Goal: Task Accomplishment & Management: Manage account settings

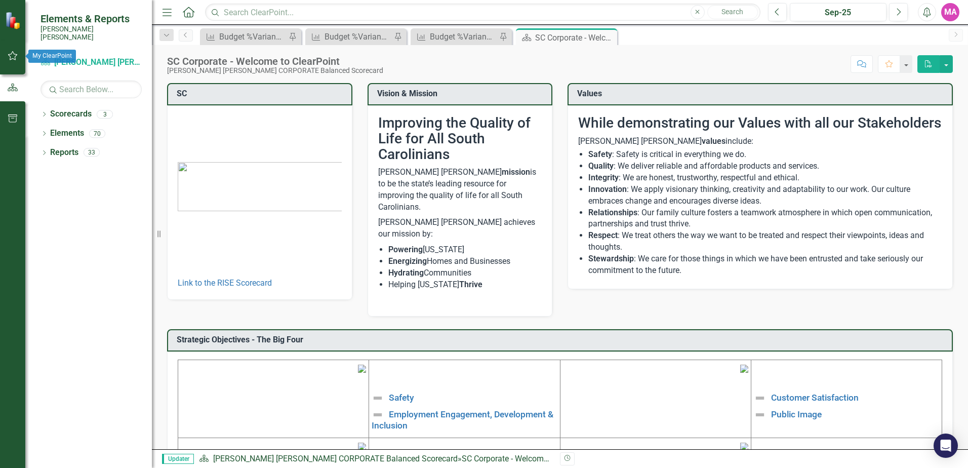
click at [12, 60] on button "button" at bounding box center [13, 56] width 23 height 21
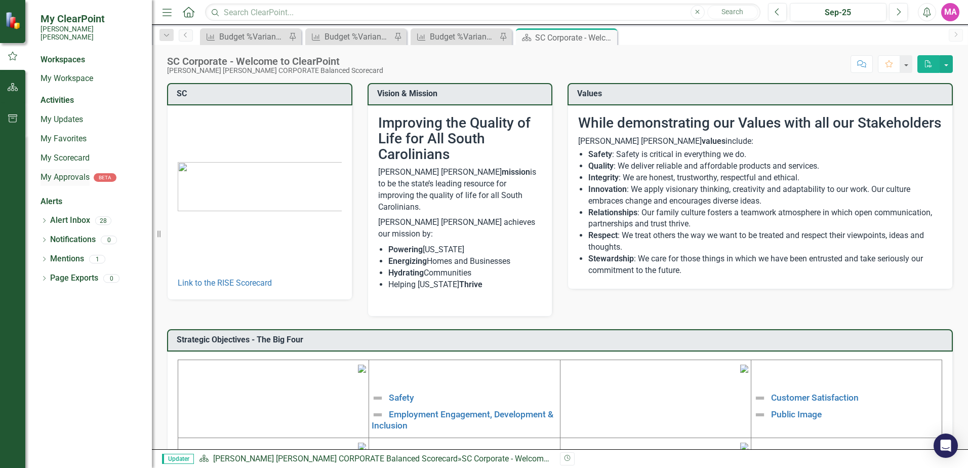
click at [77, 172] on link "My Approvals" at bounding box center [64, 178] width 49 height 12
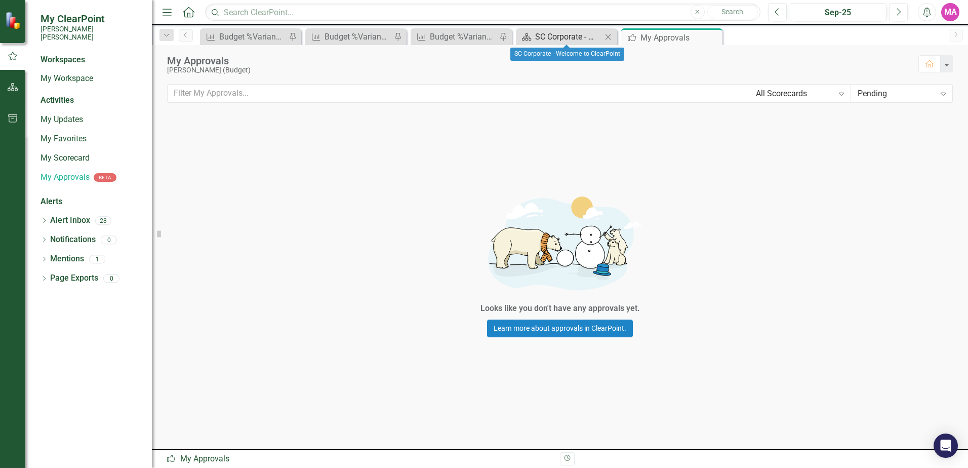
click at [588, 42] on div "SC Corporate - Welcome to ClearPoint" at bounding box center [568, 36] width 67 height 13
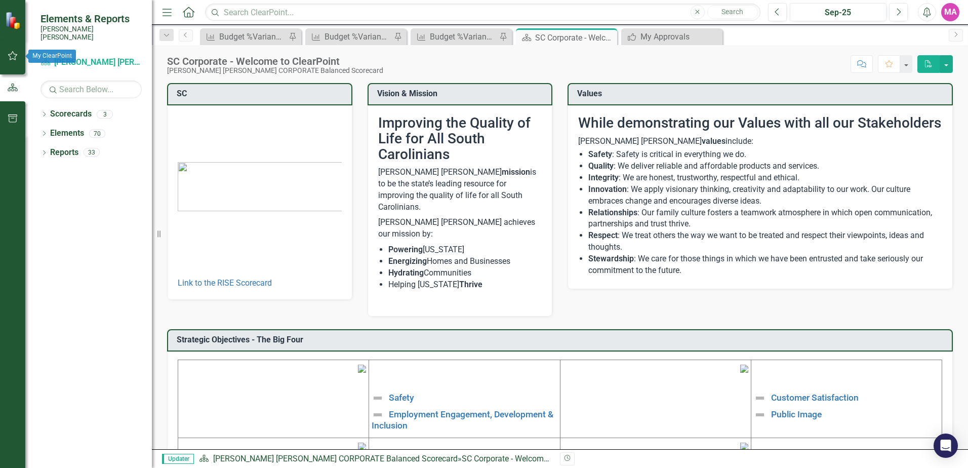
click at [13, 54] on icon "button" at bounding box center [13, 56] width 11 height 8
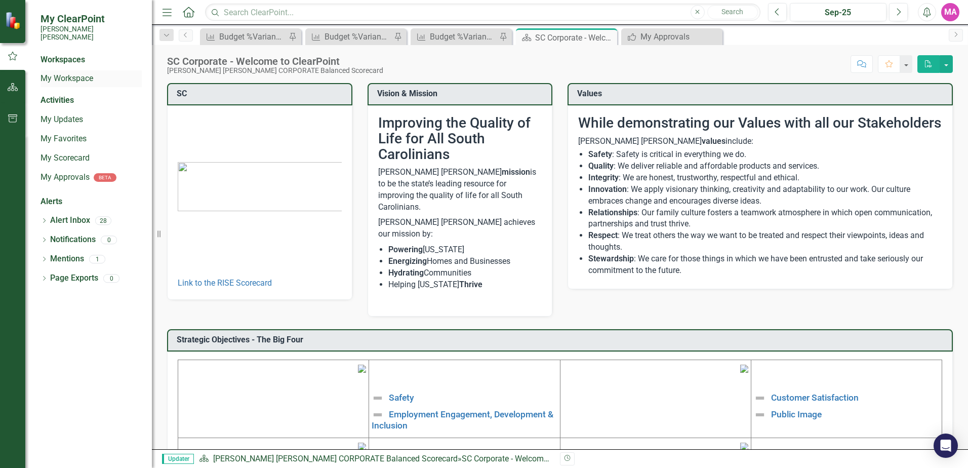
click at [75, 73] on link "My Workspace" at bounding box center [90, 79] width 101 height 12
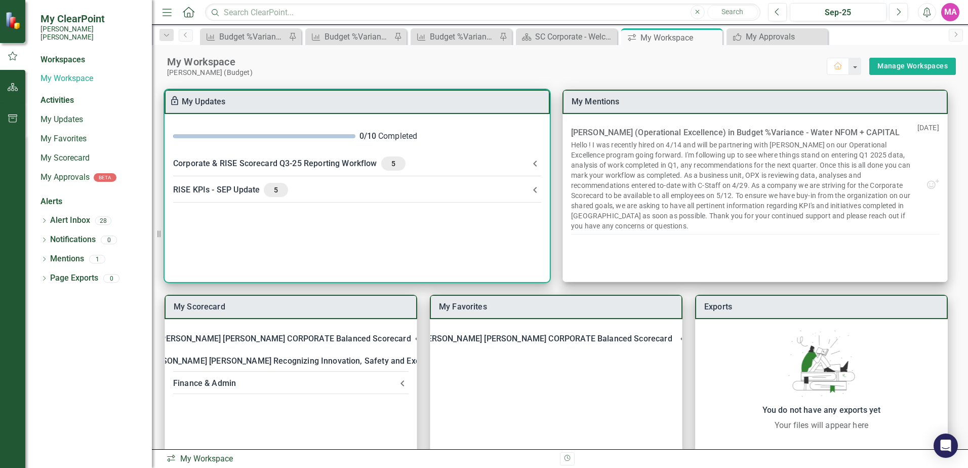
click at [533, 167] on icon at bounding box center [535, 163] width 12 height 12
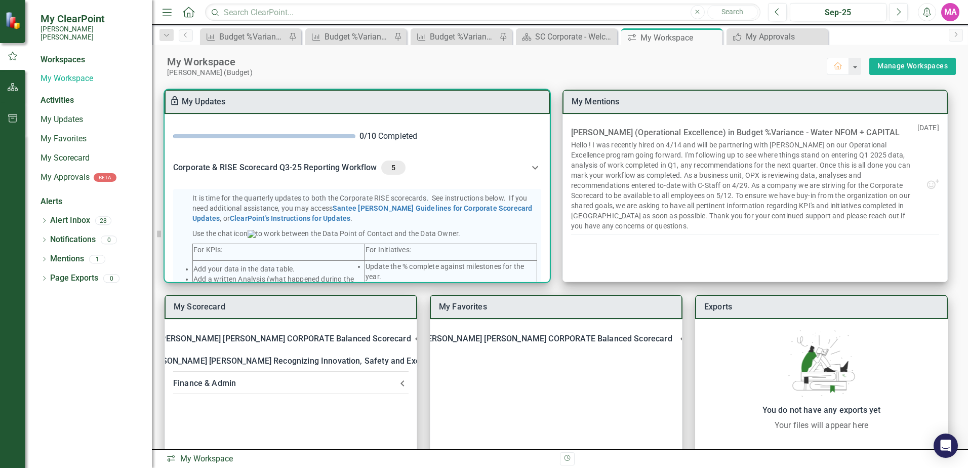
click at [390, 167] on span "5" at bounding box center [393, 167] width 16 height 9
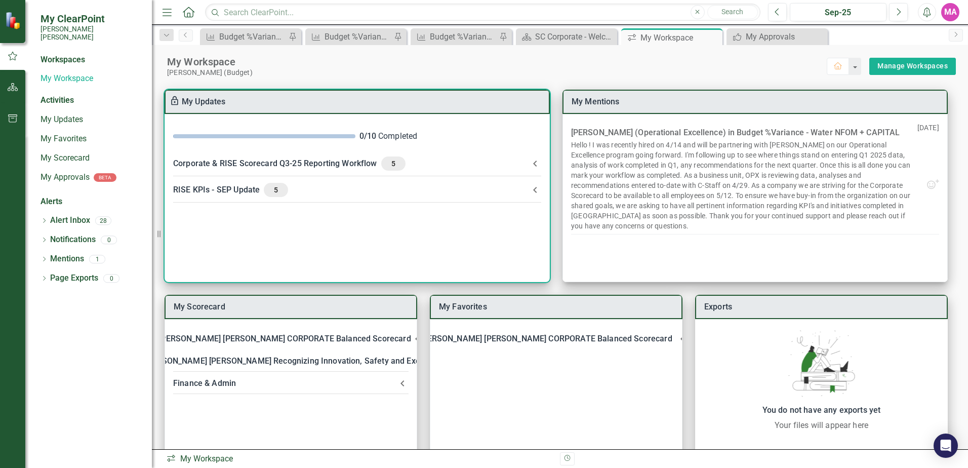
click at [530, 190] on icon at bounding box center [535, 190] width 12 height 12
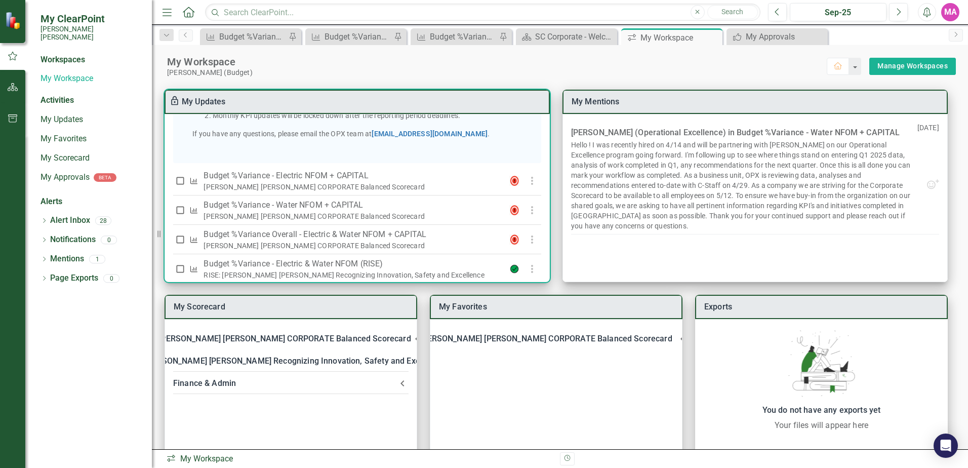
scroll to position [296, 0]
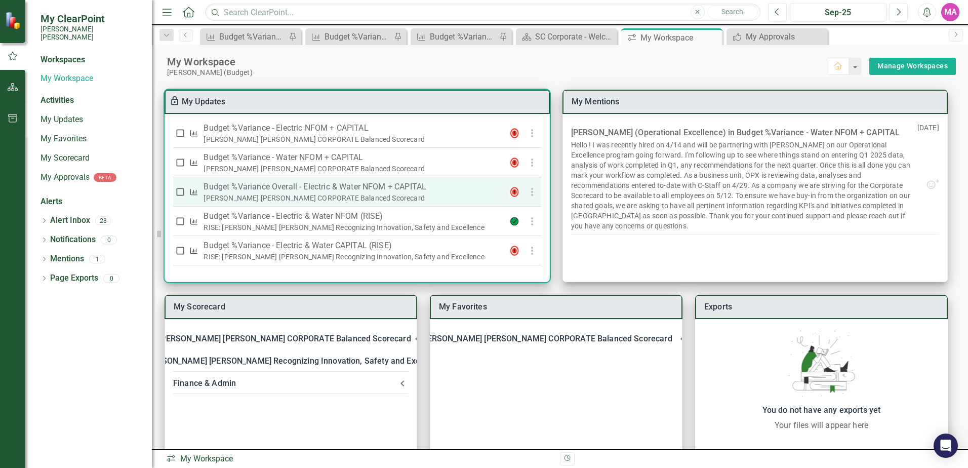
click at [529, 191] on icon "button" at bounding box center [532, 192] width 12 height 12
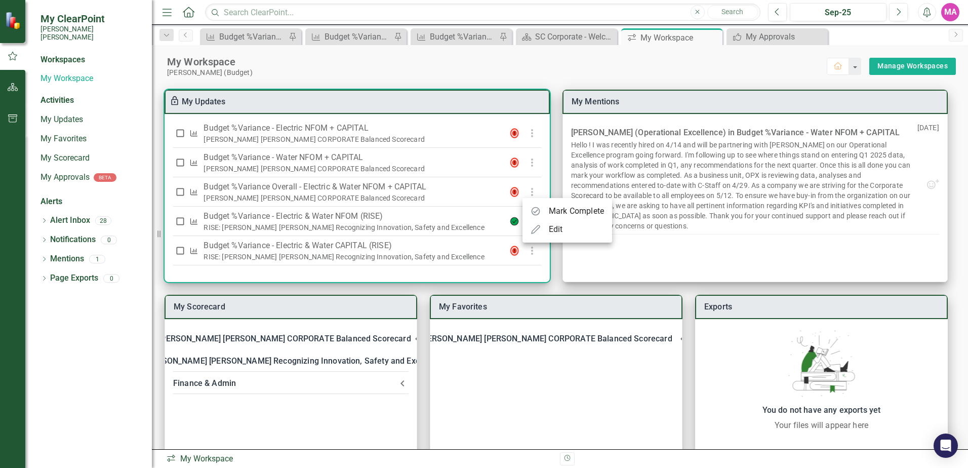
click at [558, 210] on div "Mark Complete" at bounding box center [576, 211] width 55 height 12
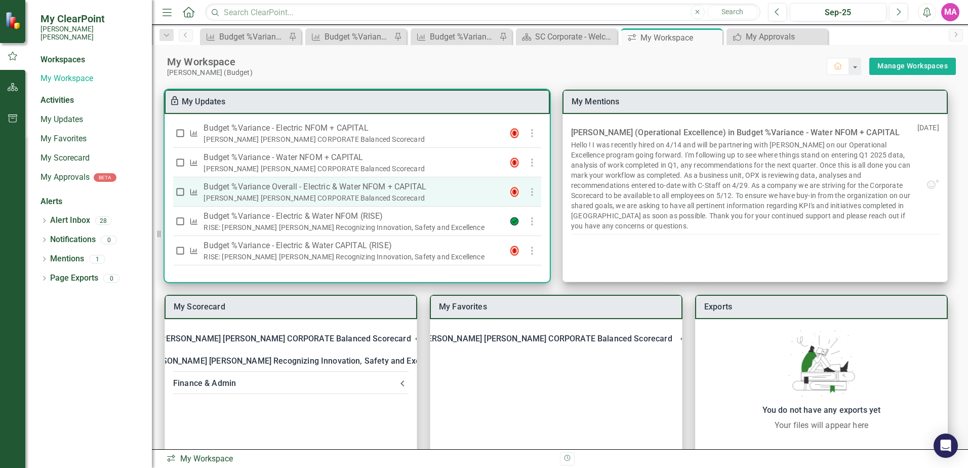
checkbox input "true"
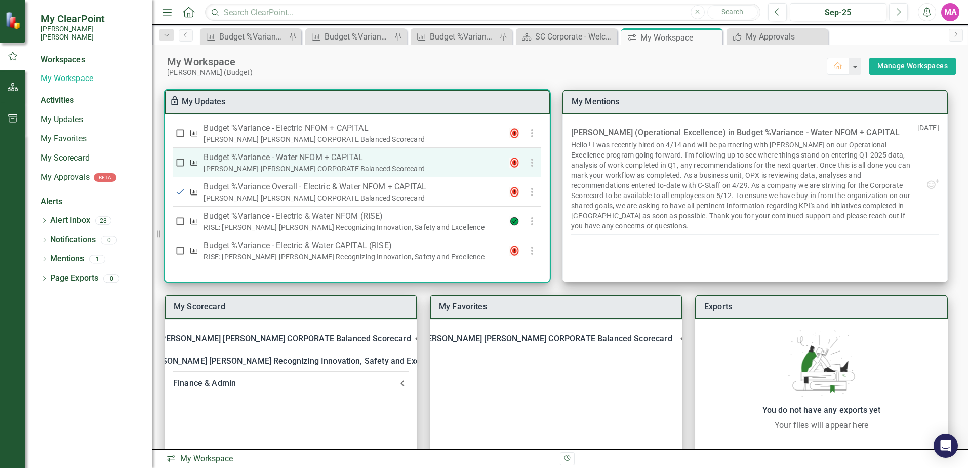
click at [530, 165] on use "button" at bounding box center [531, 162] width 2 height 8
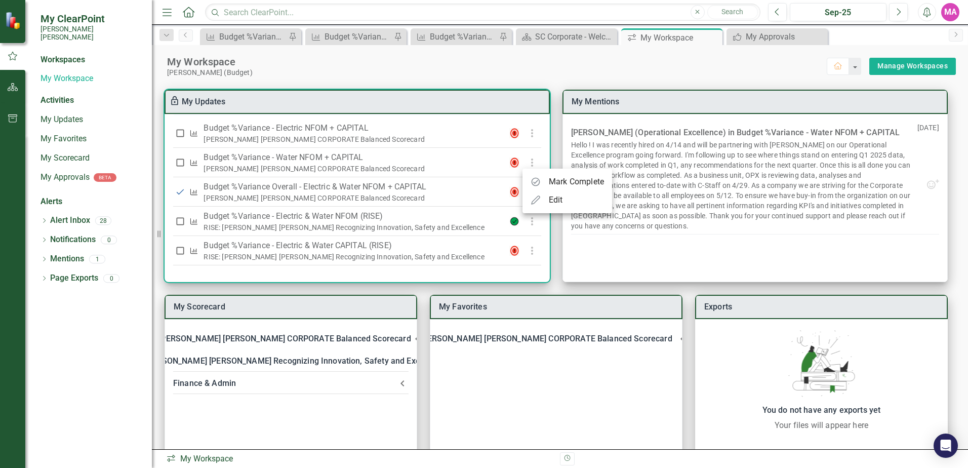
click at [559, 184] on div "Mark Complete" at bounding box center [576, 182] width 55 height 12
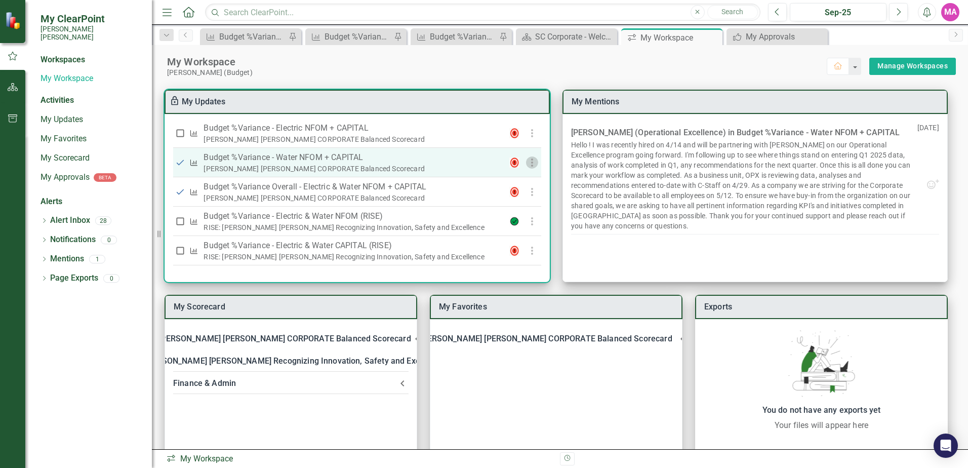
click at [527, 159] on icon "button" at bounding box center [532, 162] width 12 height 12
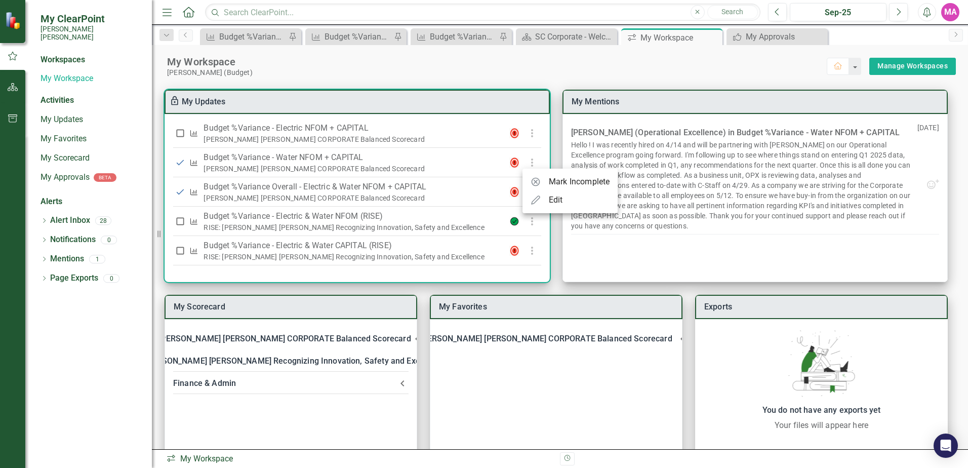
click at [544, 176] on div "Mark Incomplete" at bounding box center [569, 182] width 79 height 12
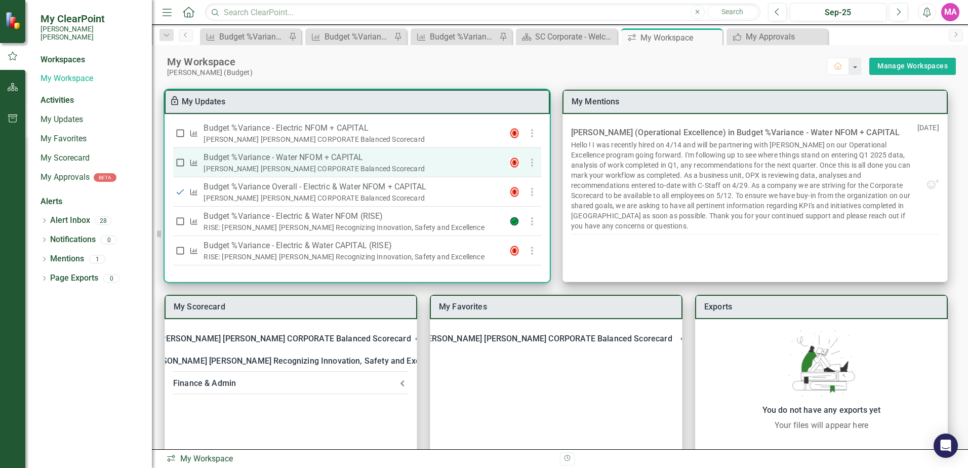
click at [526, 157] on icon "button" at bounding box center [532, 162] width 12 height 12
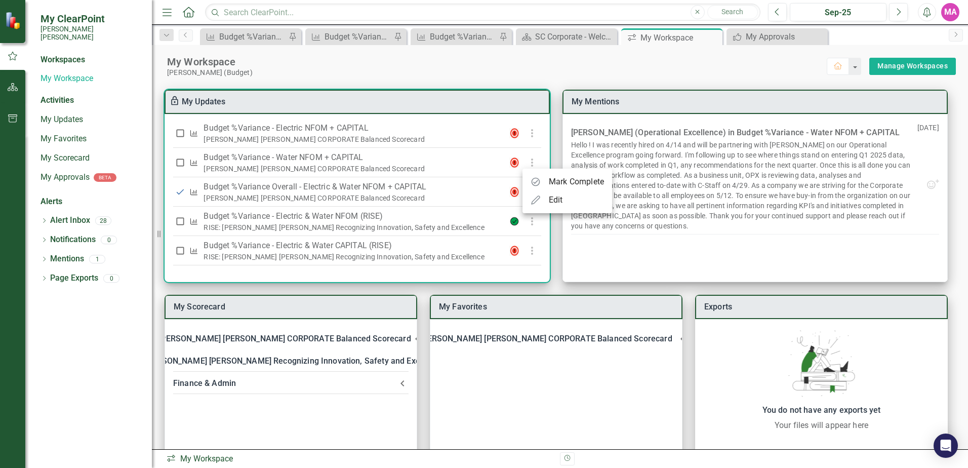
click at [555, 182] on div "Mark Complete" at bounding box center [576, 182] width 55 height 12
checkbox input "true"
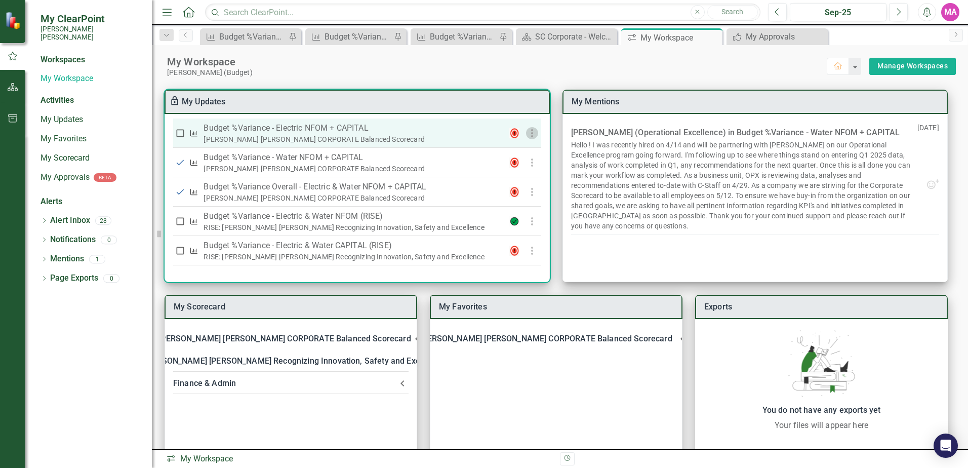
click at [532, 136] on icon "button" at bounding box center [532, 133] width 12 height 12
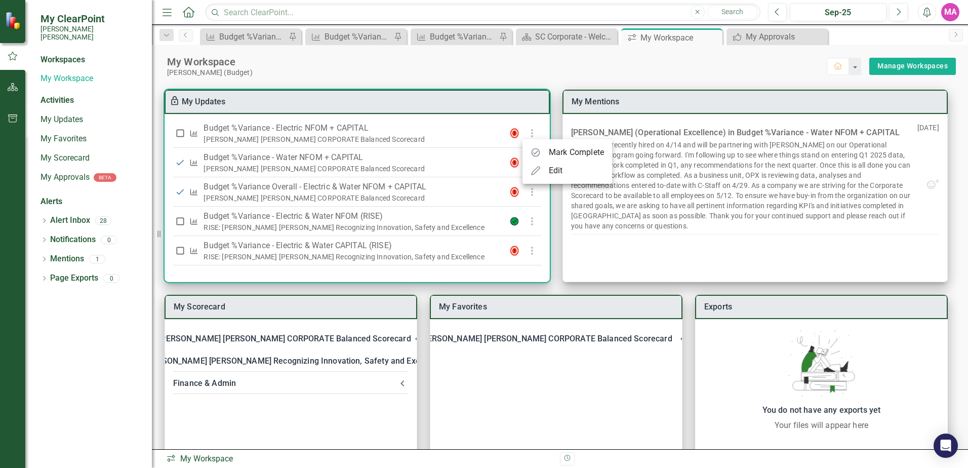
click at [565, 155] on div "Mark Complete" at bounding box center [576, 152] width 55 height 12
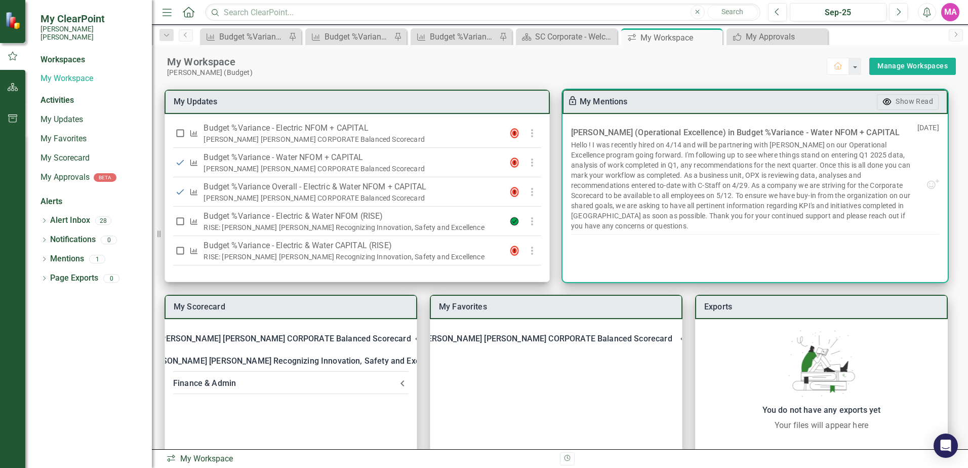
checkbox input "true"
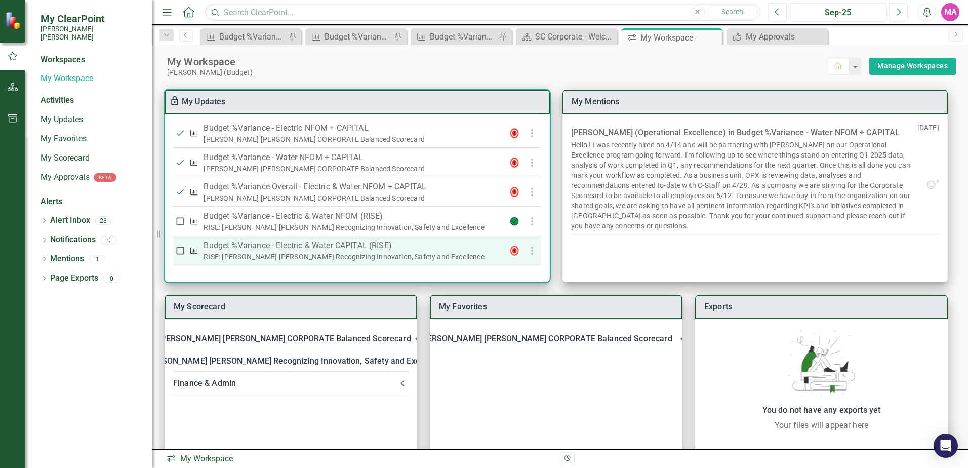
click at [530, 251] on use "button" at bounding box center [531, 251] width 2 height 8
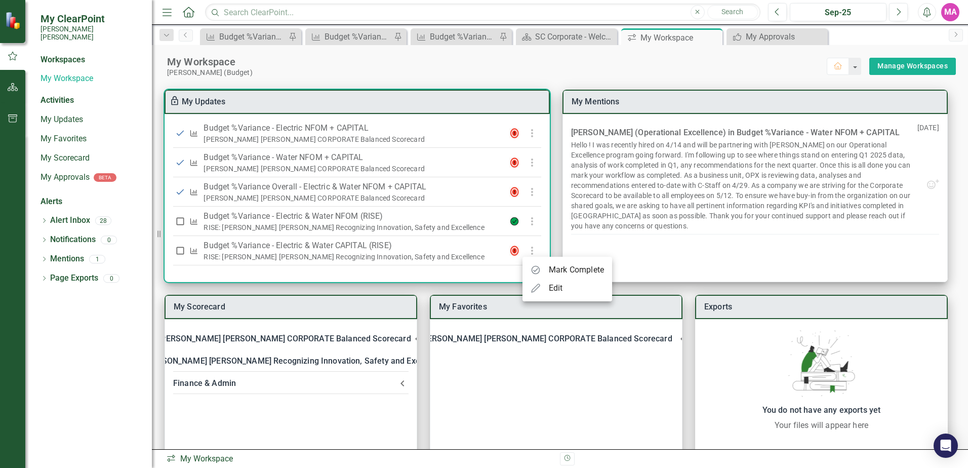
click at [546, 266] on div "Mark Complete" at bounding box center [566, 270] width 73 height 12
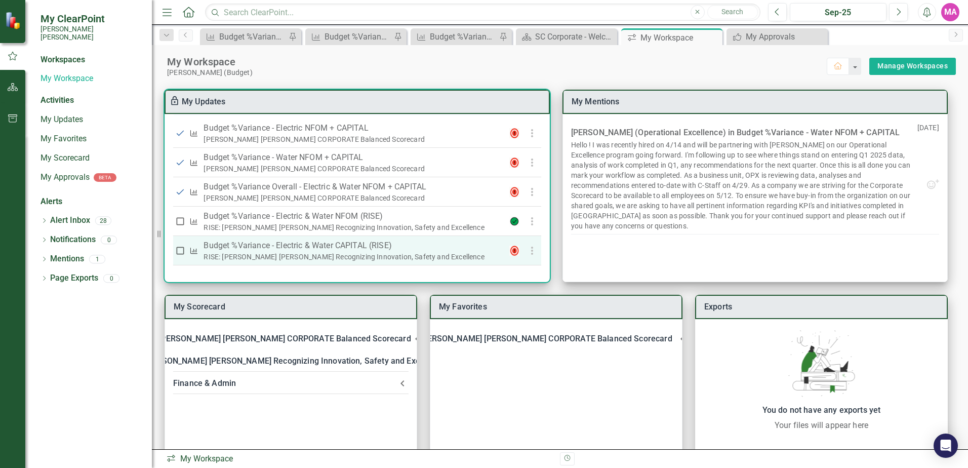
checkbox input "true"
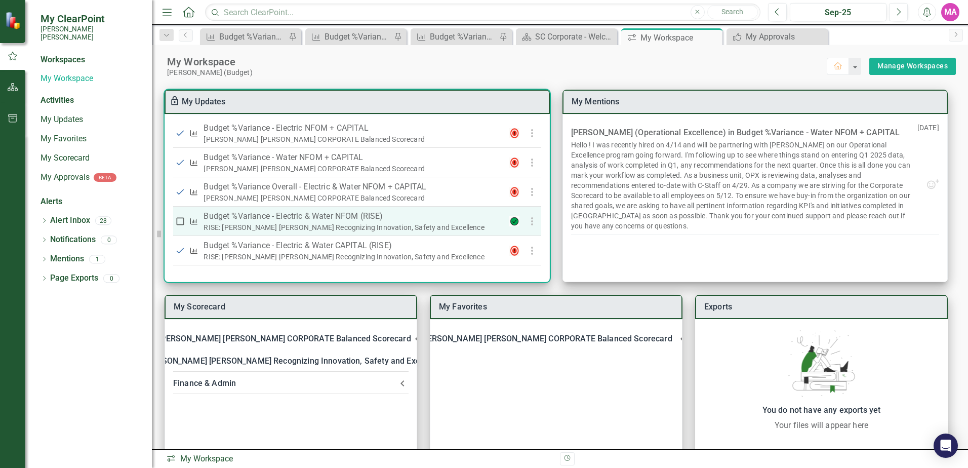
scroll to position [28, 0]
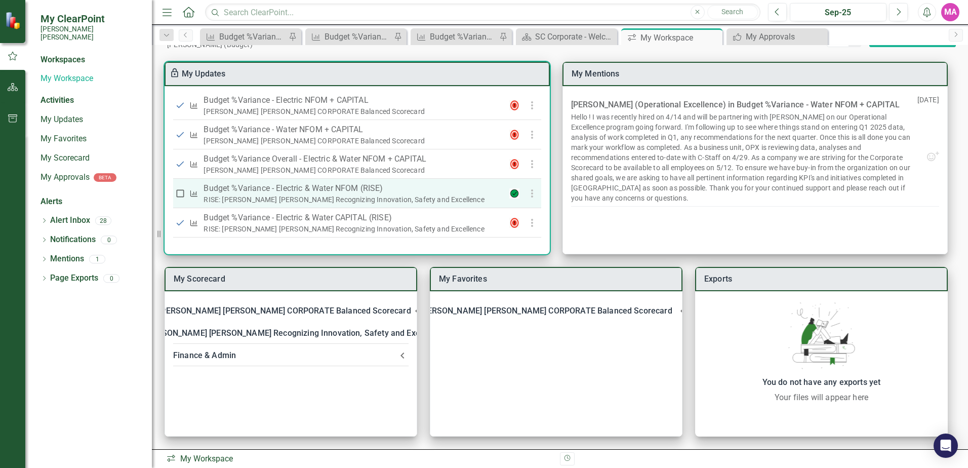
click at [181, 195] on input "checkbox" at bounding box center [180, 193] width 10 height 10
checkbox input "true"
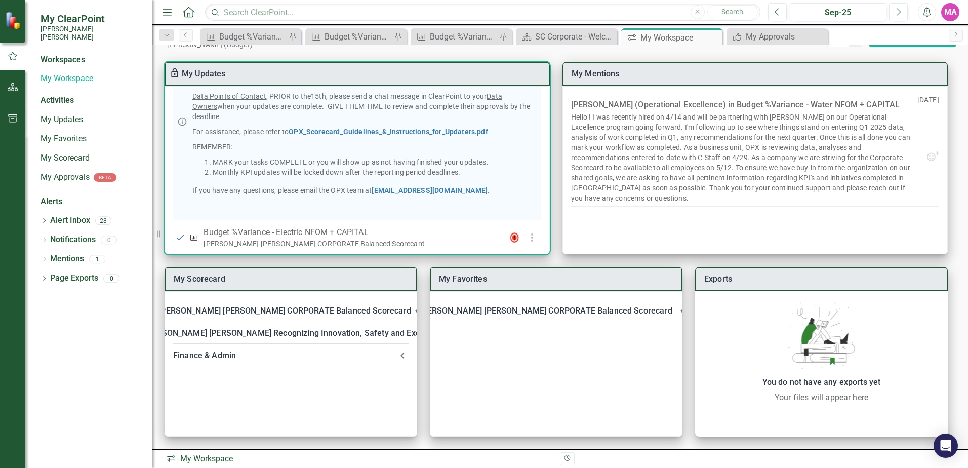
scroll to position [0, 0]
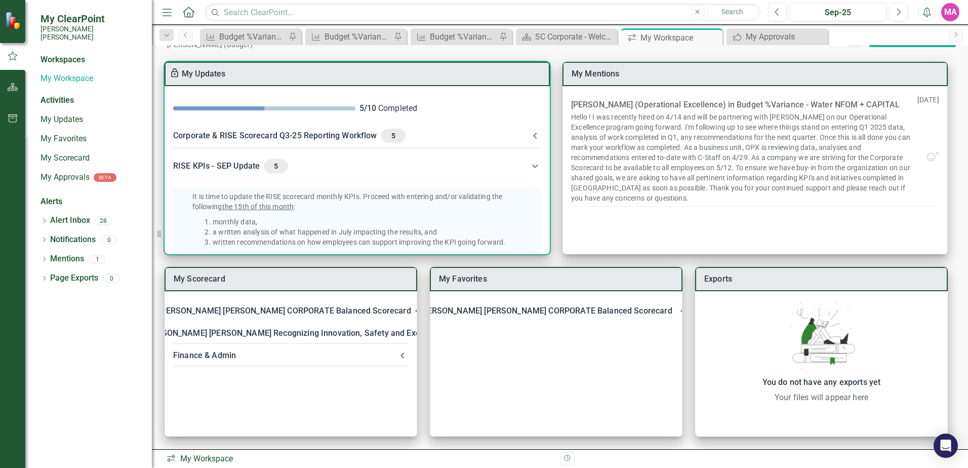
click at [529, 137] on icon at bounding box center [535, 136] width 12 height 12
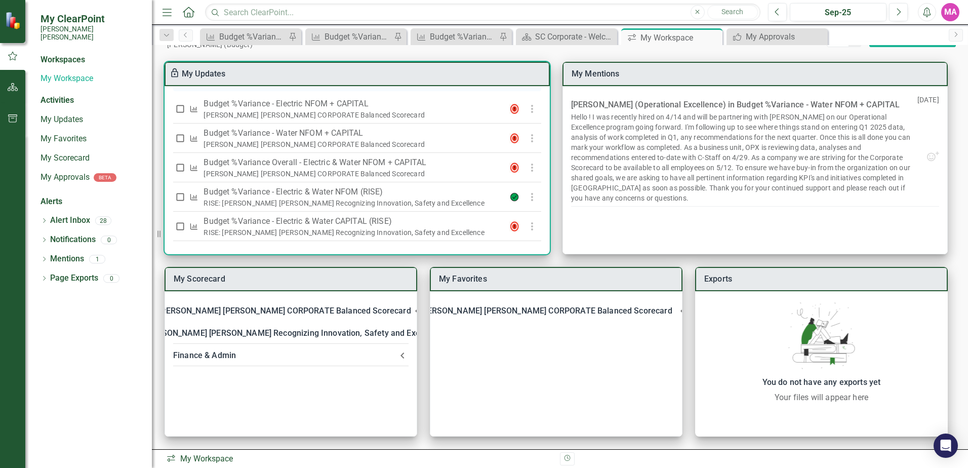
scroll to position [295, 0]
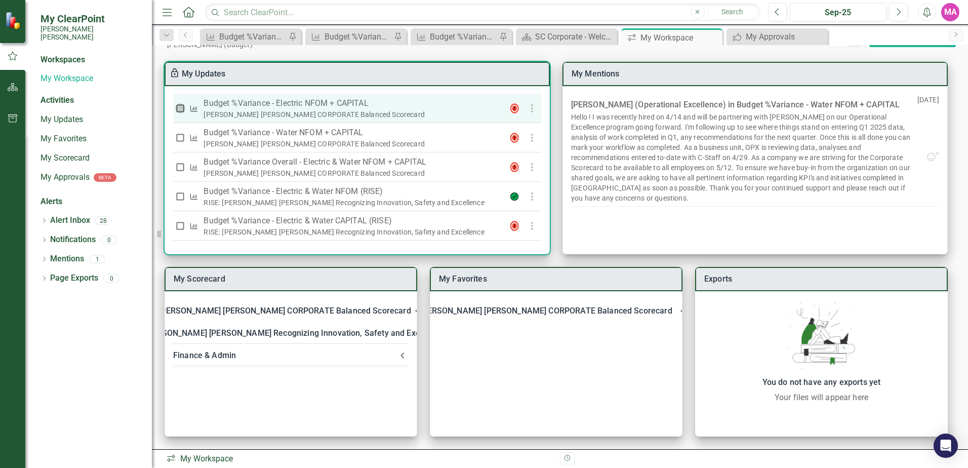
click at [181, 113] on input "checkbox" at bounding box center [180, 108] width 10 height 10
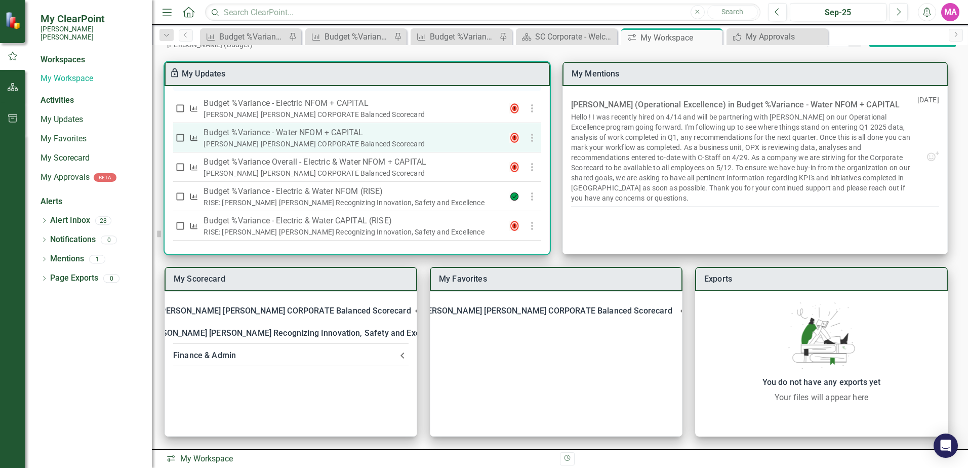
checkbox input "true"
click at [180, 138] on td at bounding box center [180, 137] width 14 height 29
click at [180, 143] on input "checkbox" at bounding box center [180, 138] width 10 height 10
checkbox input "true"
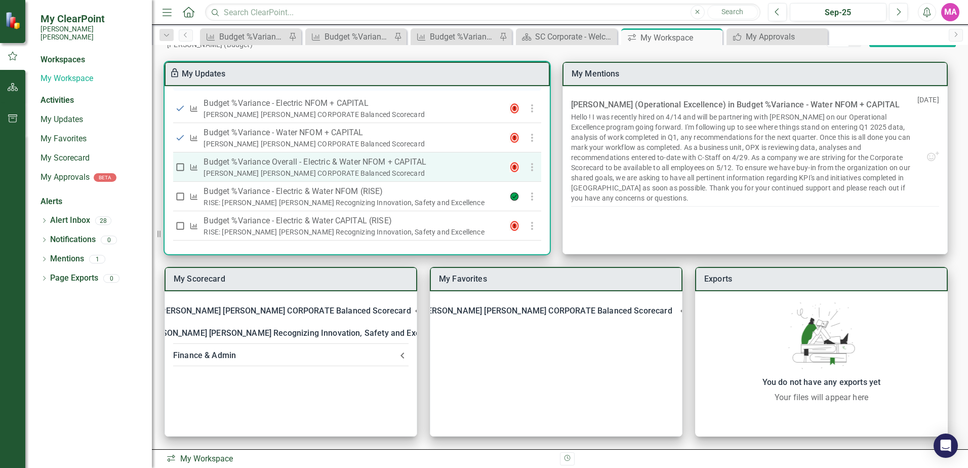
click at [179, 172] on input "checkbox" at bounding box center [180, 167] width 10 height 10
checkbox input "true"
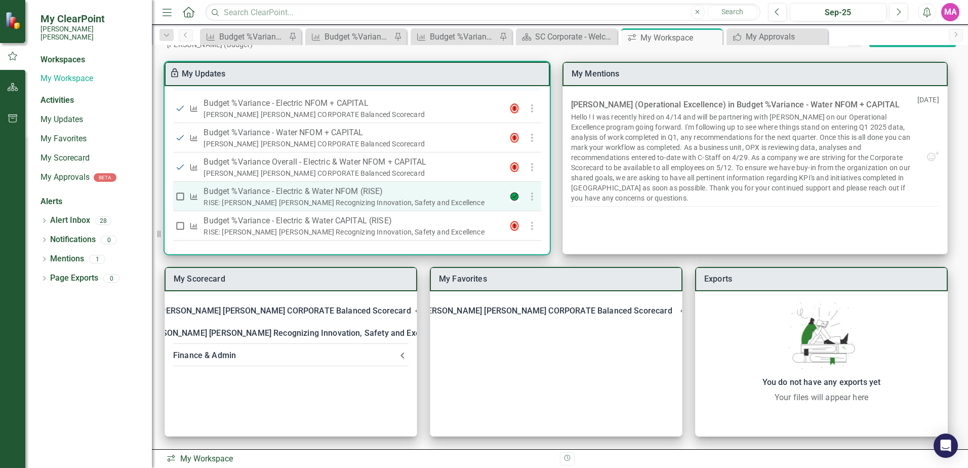
click at [178, 201] on input "checkbox" at bounding box center [180, 196] width 10 height 10
checkbox input "true"
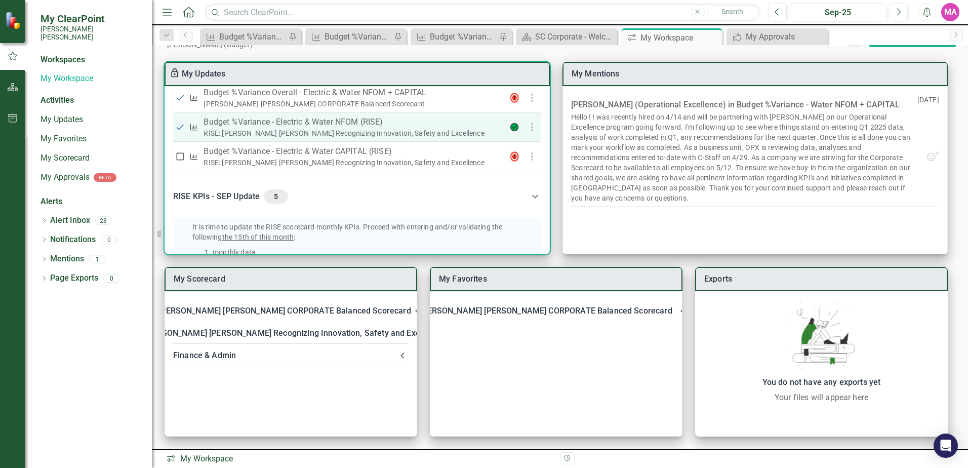
scroll to position [365, 0]
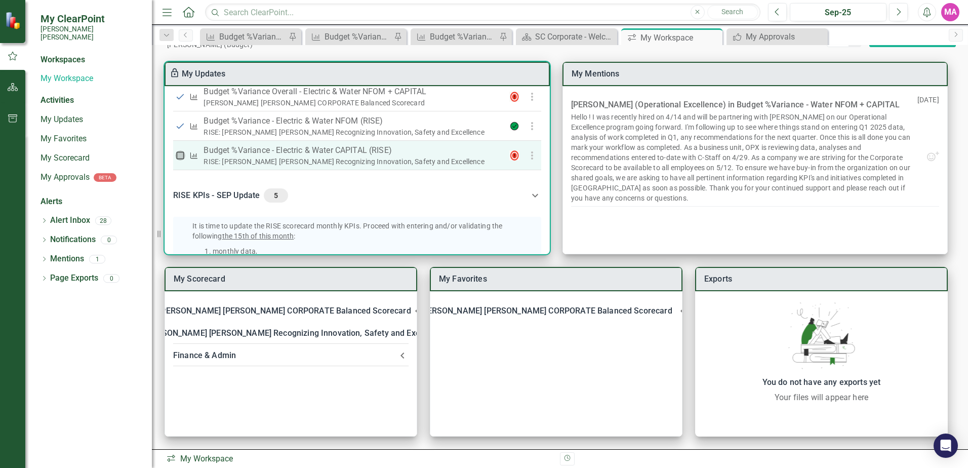
click at [181, 160] on input "checkbox" at bounding box center [180, 155] width 10 height 10
checkbox input "true"
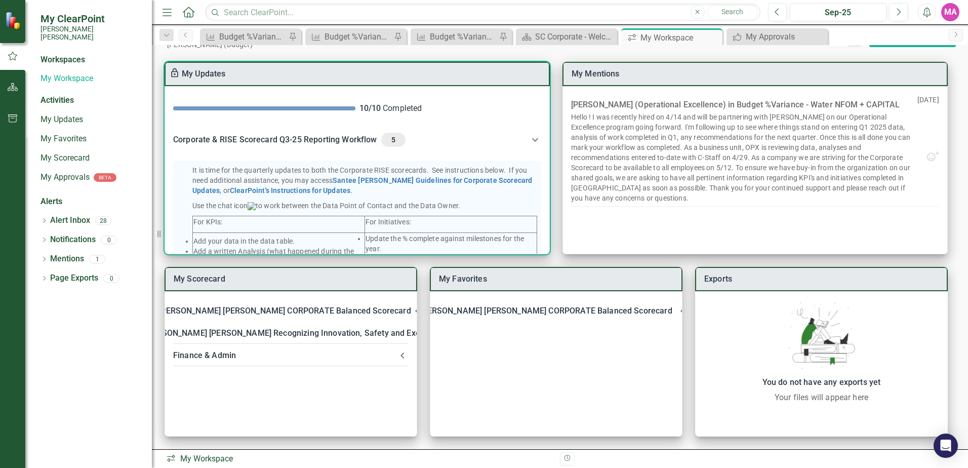
scroll to position [0, 0]
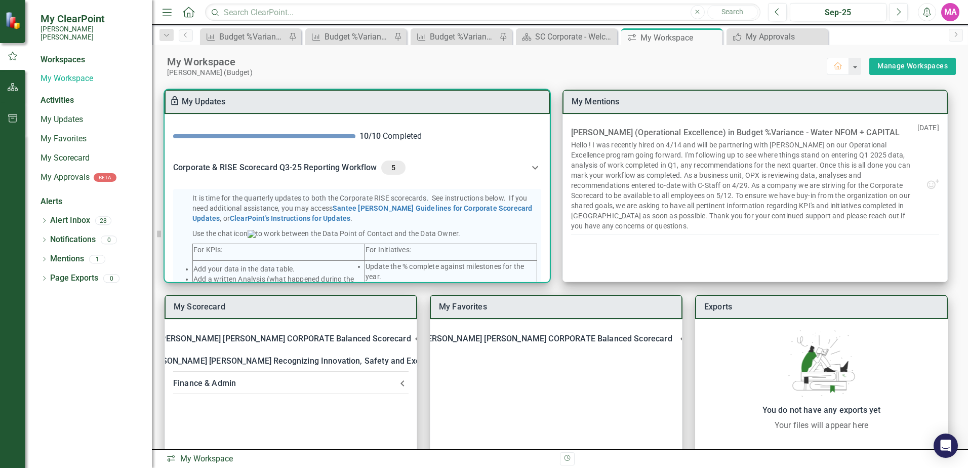
click at [534, 163] on icon at bounding box center [535, 167] width 12 height 12
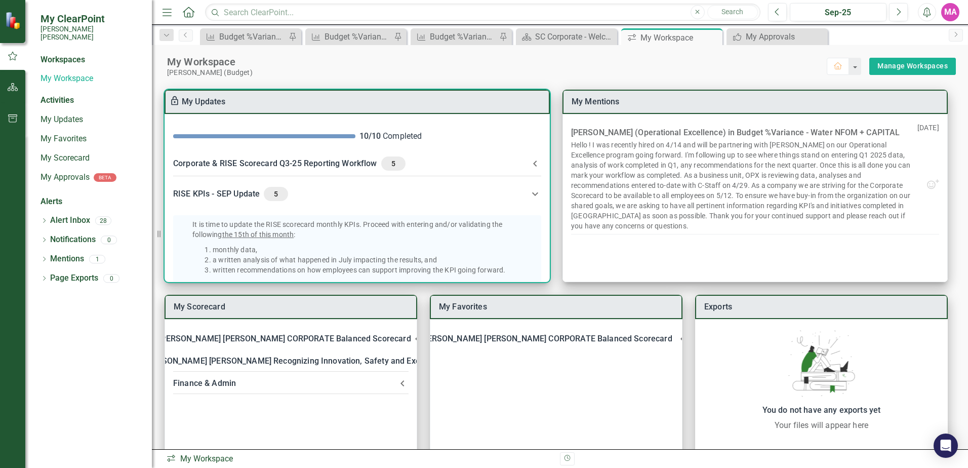
click at [534, 196] on icon at bounding box center [535, 194] width 12 height 12
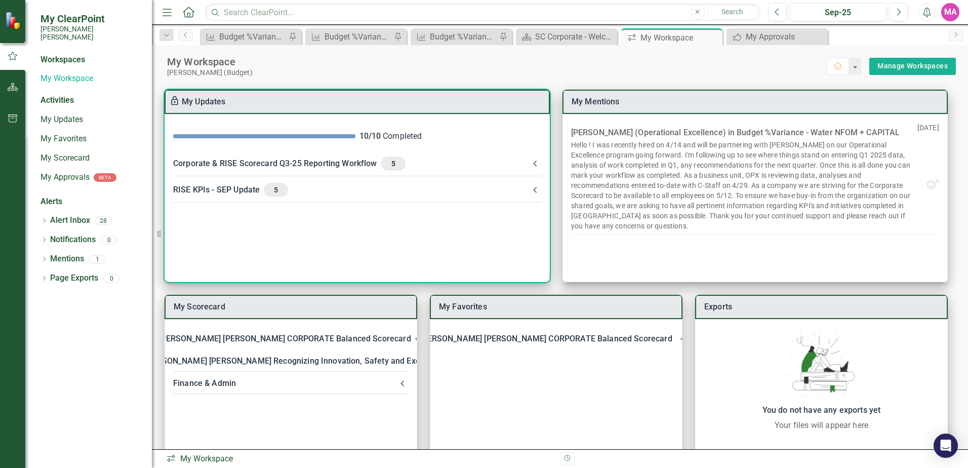
click at [534, 196] on Update-header "RISE KPIs - SEP Update 5" at bounding box center [357, 190] width 384 height 26
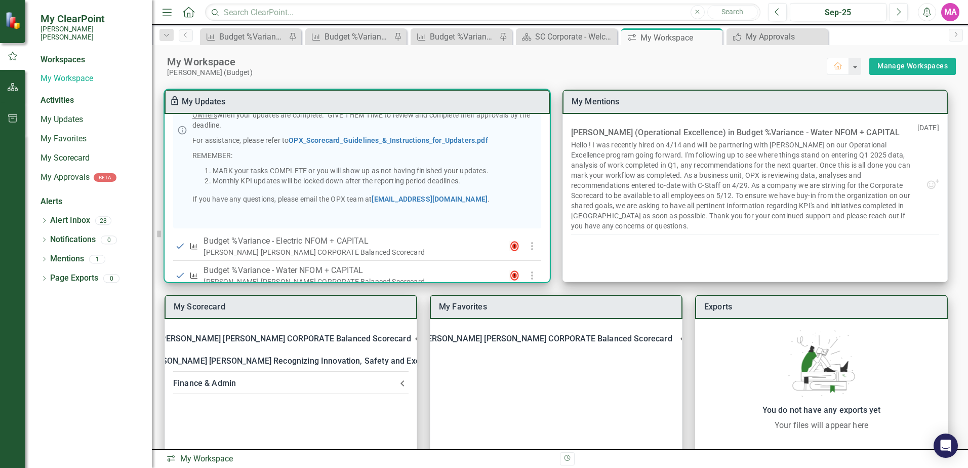
scroll to position [296, 0]
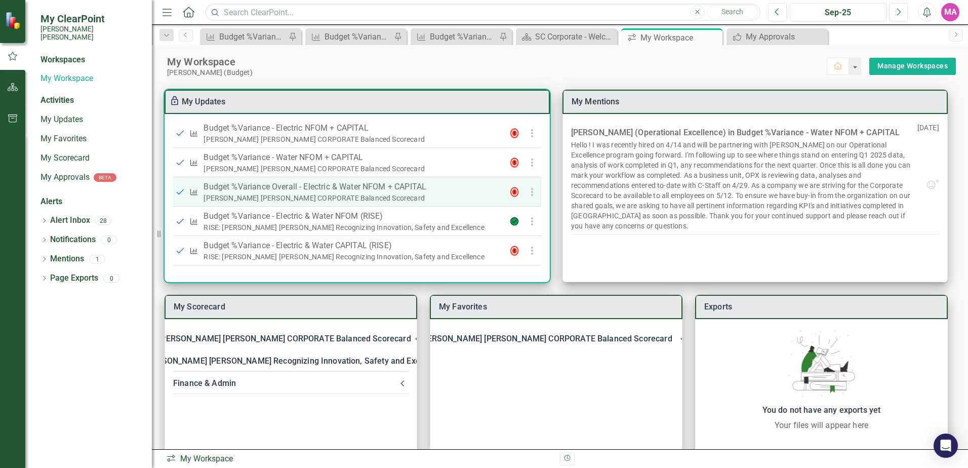
click at [528, 197] on icon "button" at bounding box center [532, 192] width 12 height 12
click at [528, 197] on div at bounding box center [484, 234] width 968 height 468
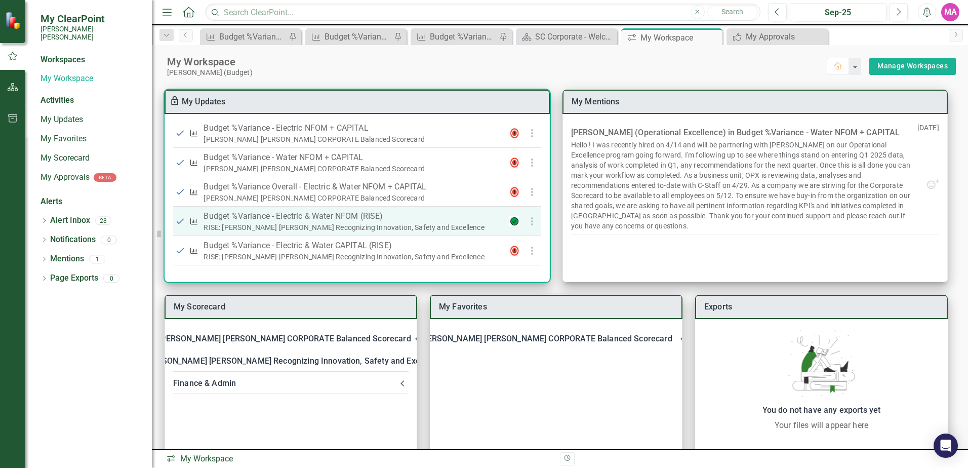
click at [528, 225] on icon "button" at bounding box center [532, 221] width 12 height 12
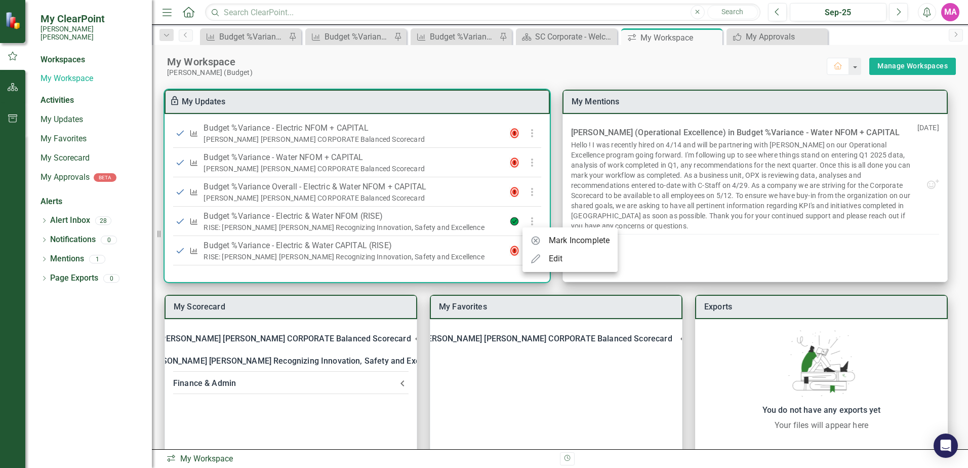
click at [528, 225] on div at bounding box center [484, 234] width 968 height 468
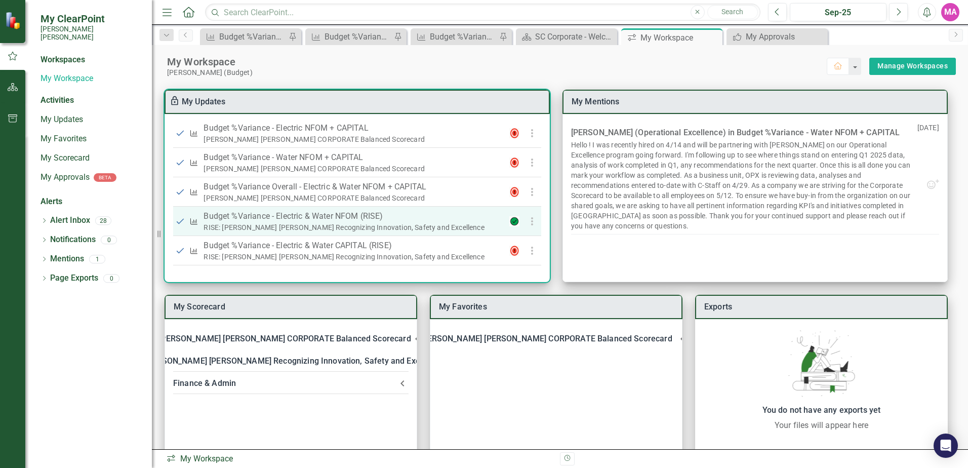
click at [468, 222] on div "RISE: [PERSON_NAME] [PERSON_NAME] Recognizing Innovation, Safety and Excellence" at bounding box center [352, 227] width 298 height 10
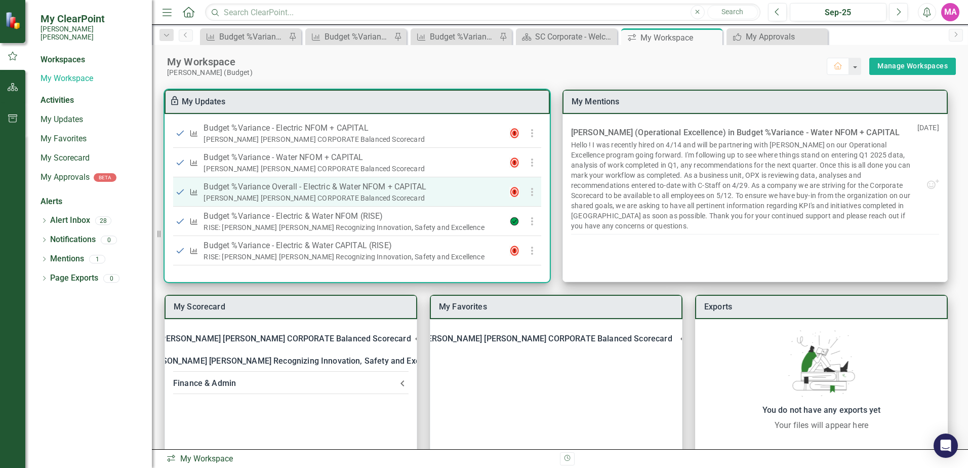
click at [426, 186] on p "Budget %Variance Overall - Electric & Water NFOM + CAPITAL" at bounding box center [352, 187] width 298 height 12
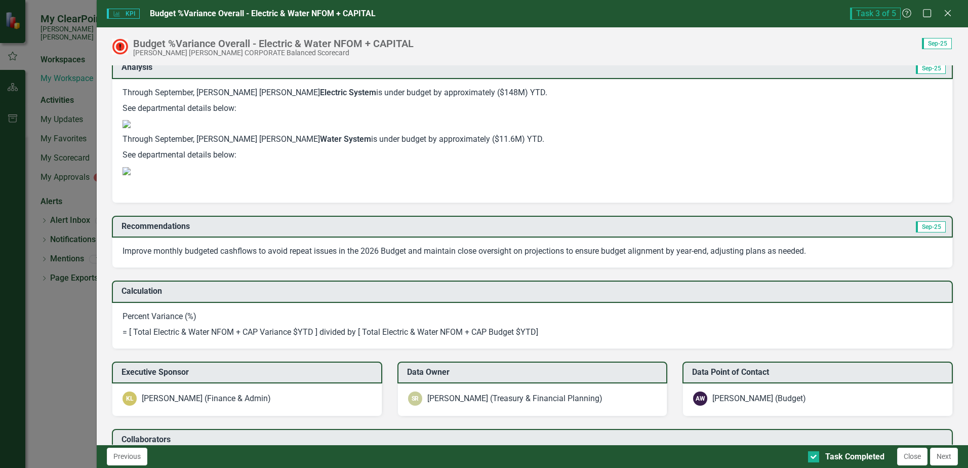
scroll to position [1071, 0]
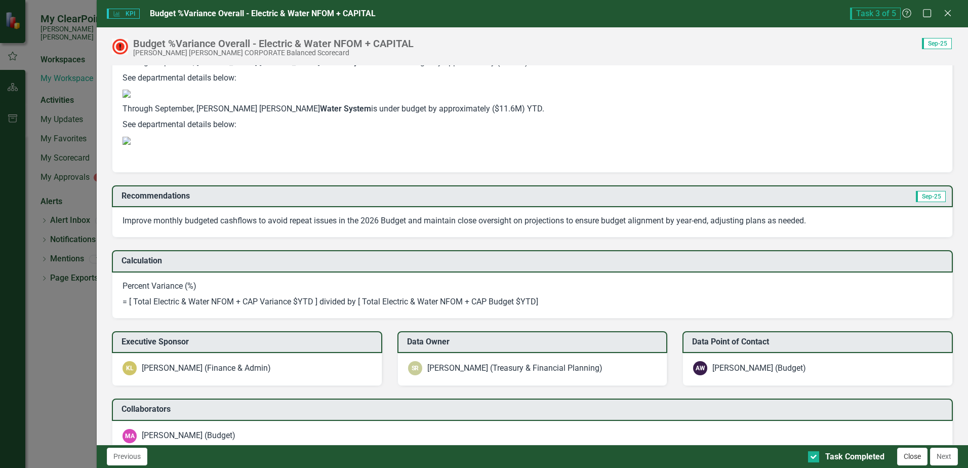
click at [914, 456] on button "Close" at bounding box center [912, 456] width 30 height 18
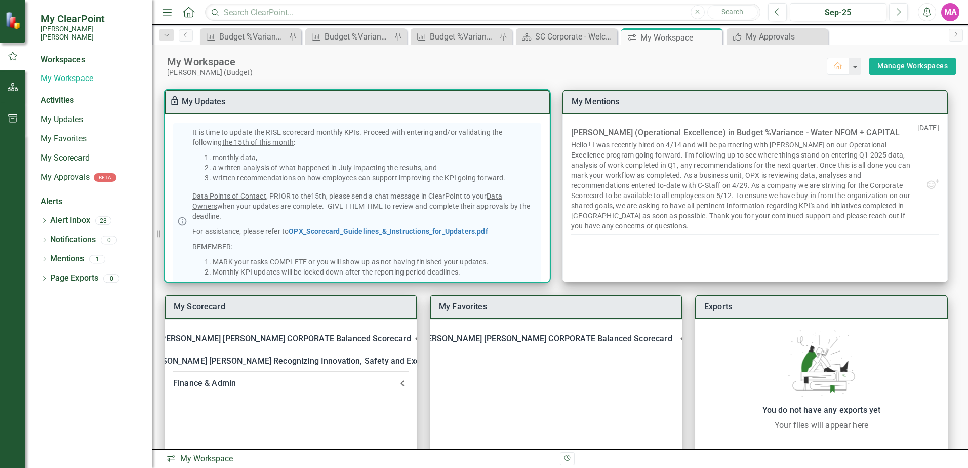
scroll to position [0, 0]
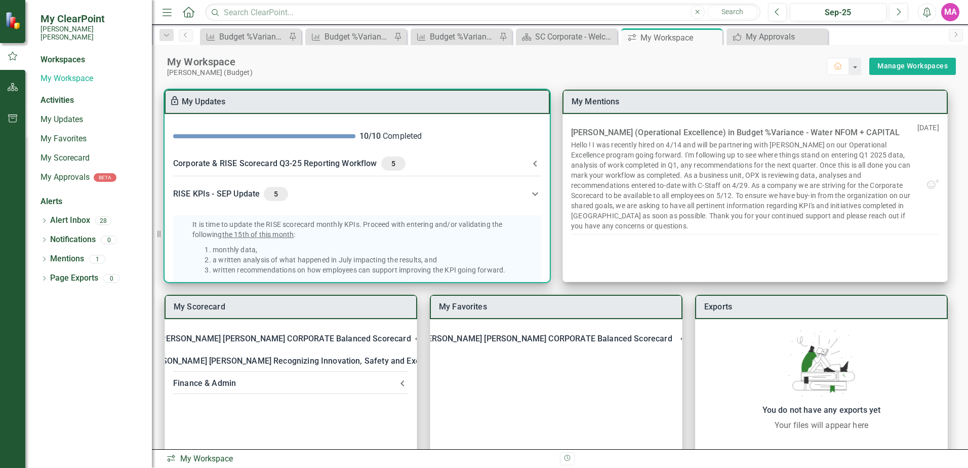
click at [525, 194] on div "RISE KPIs - SEP Update 5" at bounding box center [351, 194] width 356 height 14
